Goal: Information Seeking & Learning: Learn about a topic

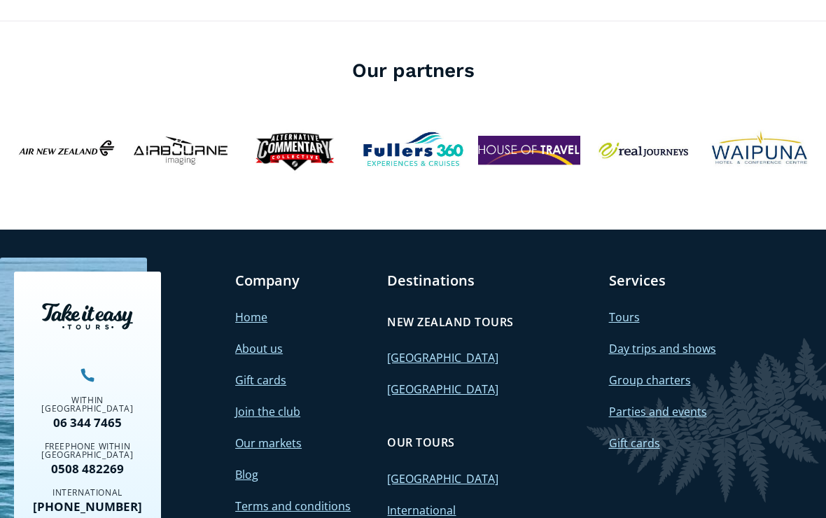
scroll to position [5024, 0]
click at [417, 503] on link "International" at bounding box center [421, 510] width 69 height 15
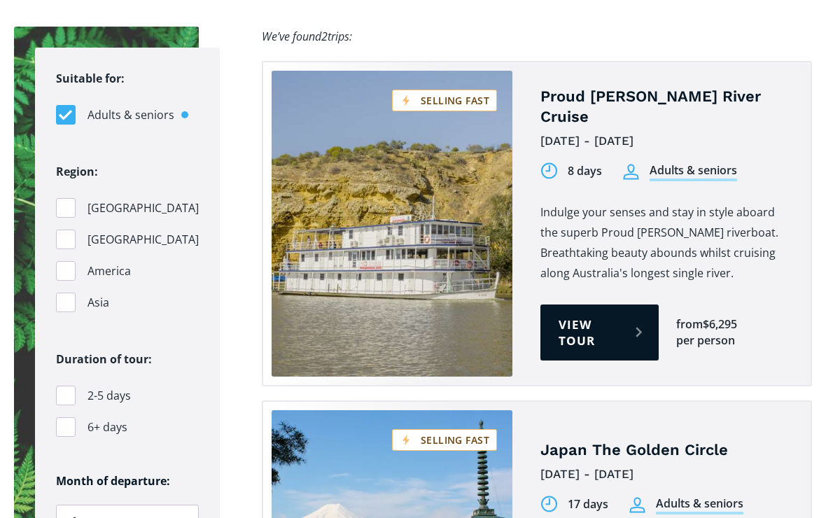
scroll to position [892, 0]
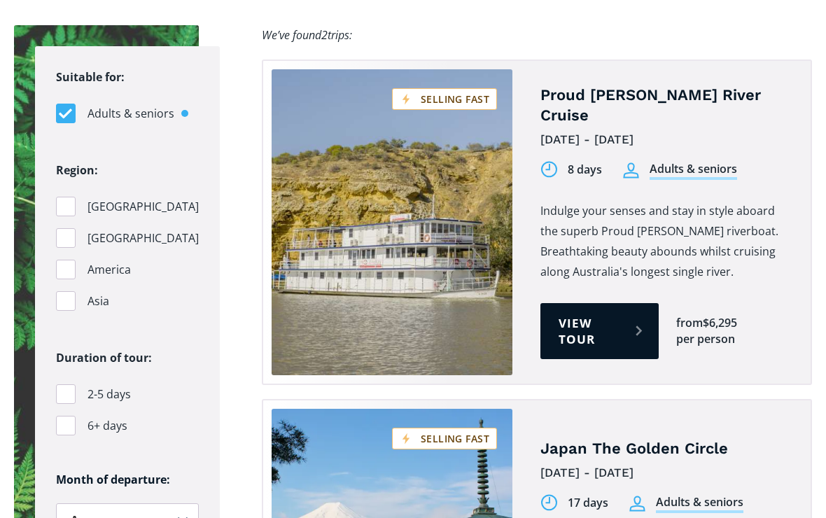
click at [68, 298] on div "Filters" at bounding box center [66, 301] width 20 height 20
click at [65, 298] on input "Asia" at bounding box center [60, 301] width 9 height 9
checkbox input "true"
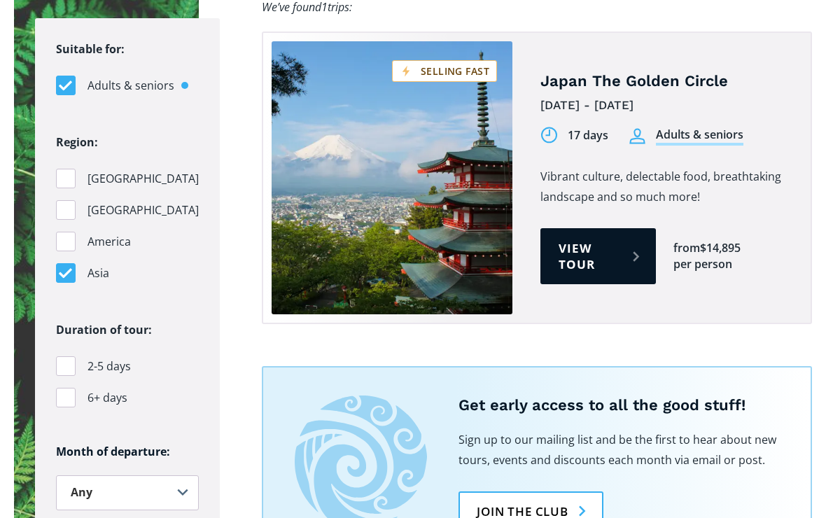
scroll to position [911, 0]
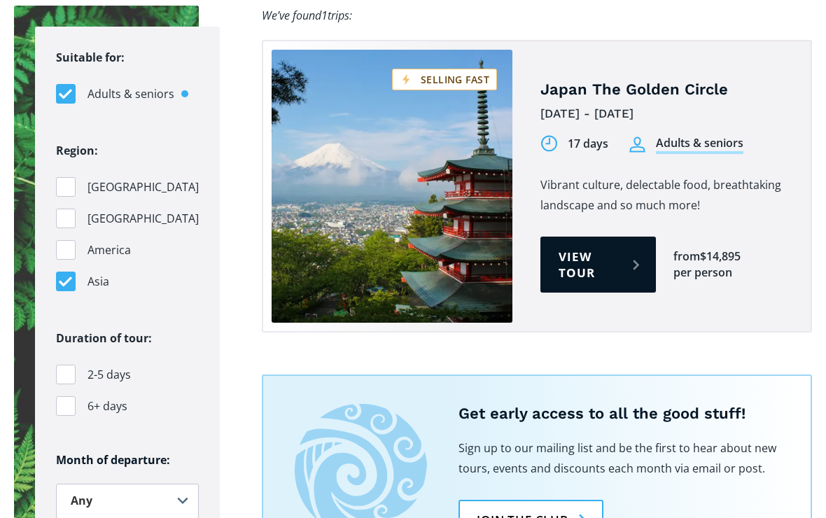
click at [64, 242] on div "Filters" at bounding box center [66, 250] width 20 height 20
click at [64, 246] on input "America" at bounding box center [60, 250] width 9 height 9
checkbox input "true"
click at [67, 274] on div "Filters" at bounding box center [66, 282] width 20 height 20
click at [65, 277] on input "Asia" at bounding box center [60, 281] width 9 height 9
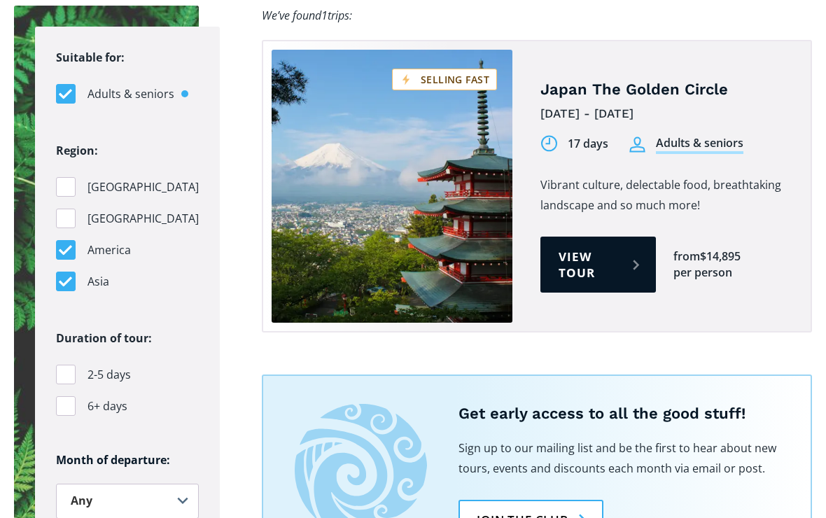
checkbox input "false"
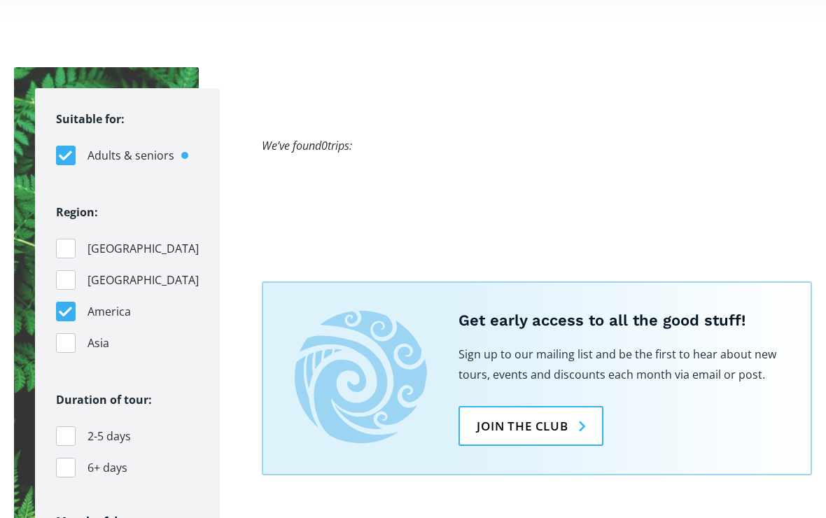
scroll to position [849, 0]
click at [69, 271] on div "Filters" at bounding box center [66, 281] width 20 height 20
click at [65, 277] on input "Pacific Islands" at bounding box center [60, 281] width 9 height 9
checkbox input "true"
click at [66, 307] on div "Filters" at bounding box center [66, 312] width 20 height 20
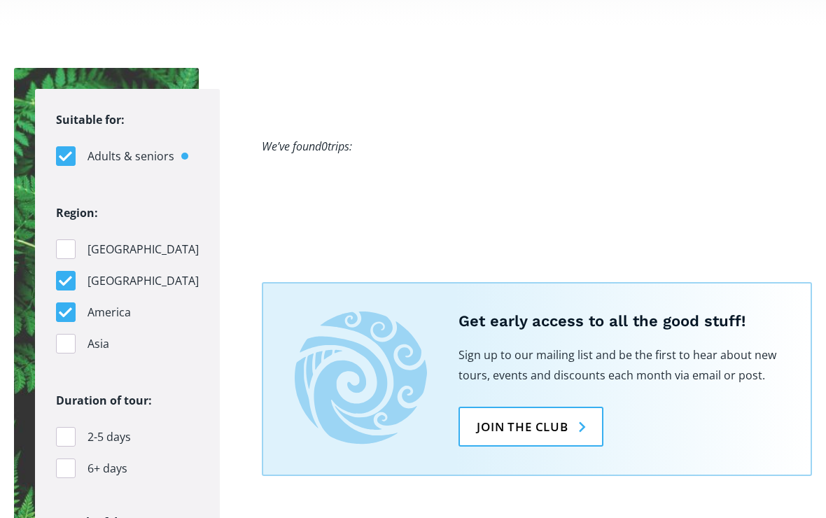
click at [65, 308] on input "America" at bounding box center [60, 312] width 9 height 9
checkbox input "false"
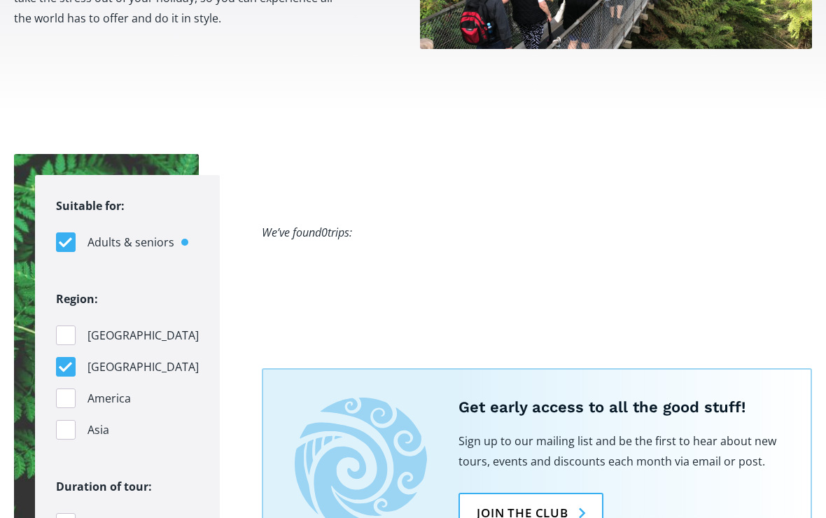
scroll to position [763, 0]
click at [61, 329] on div "Filters" at bounding box center [66, 336] width 20 height 20
click at [61, 331] on input "Australia" at bounding box center [60, 335] width 9 height 9
checkbox input "true"
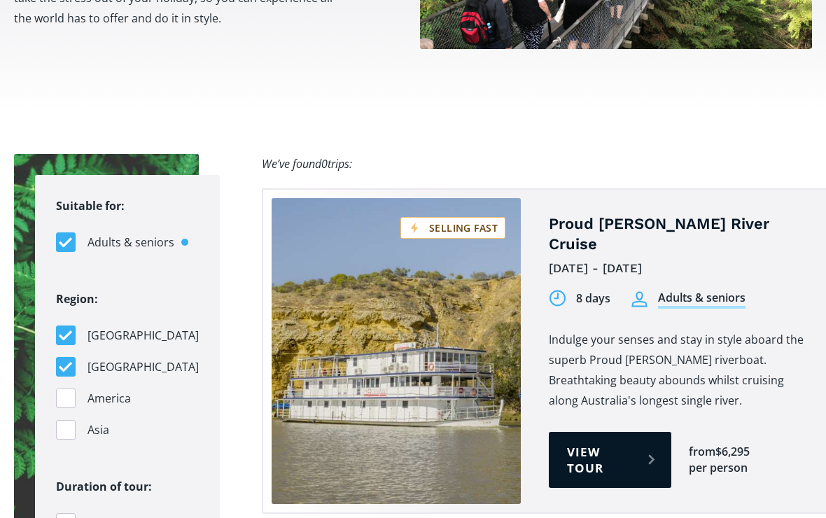
click at [61, 360] on div "Filters" at bounding box center [66, 367] width 20 height 20
click at [61, 363] on input "Pacific Islands" at bounding box center [60, 367] width 9 height 9
checkbox input "false"
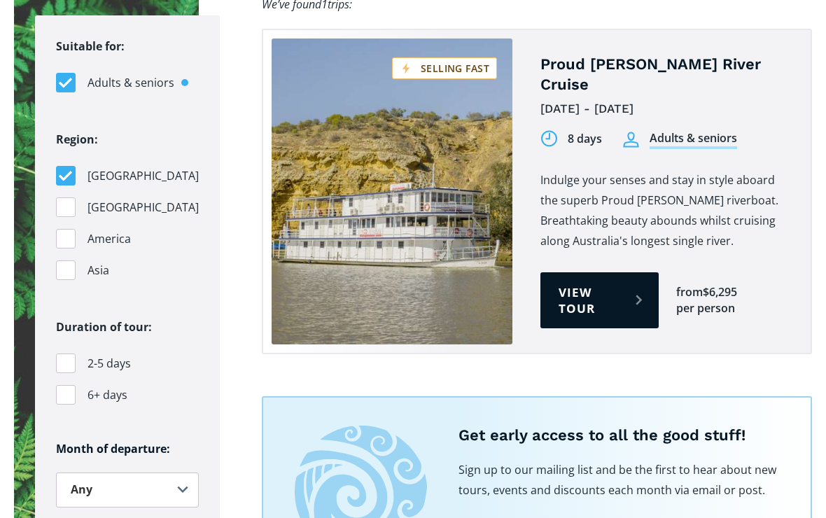
scroll to position [911, 0]
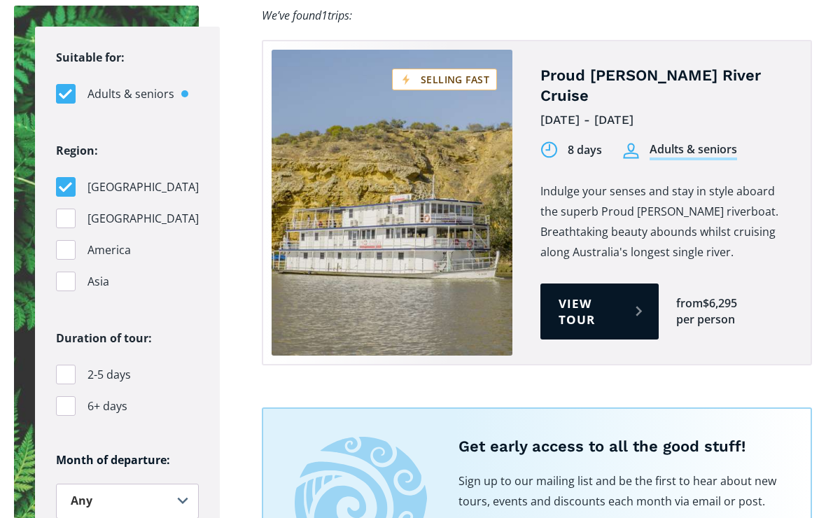
click at [64, 177] on div "Filters" at bounding box center [66, 187] width 20 height 20
click at [64, 183] on input "Australia" at bounding box center [60, 187] width 9 height 9
checkbox input "false"
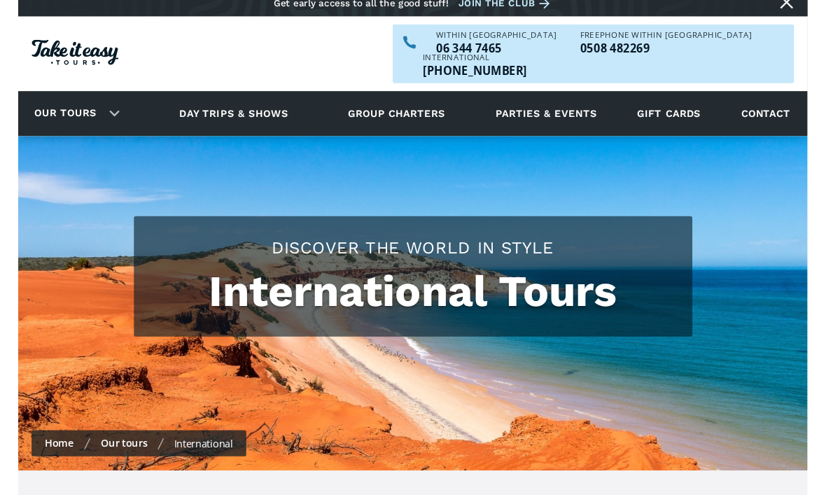
scroll to position [0, 0]
